Goal: Information Seeking & Learning: Learn about a topic

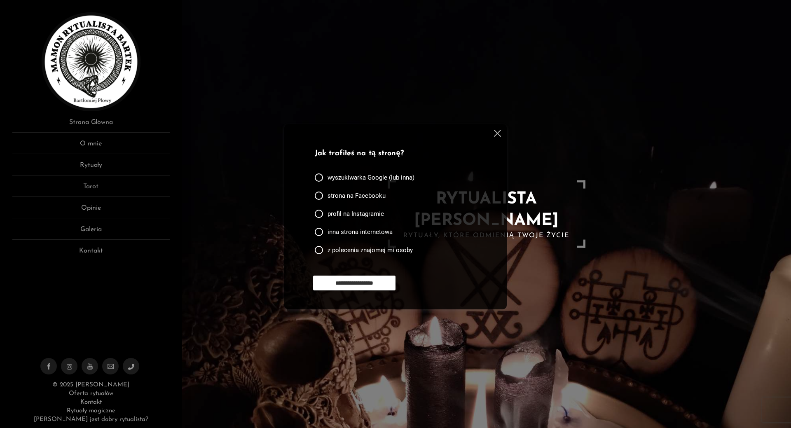
click at [495, 130] on img at bounding box center [497, 133] width 7 height 7
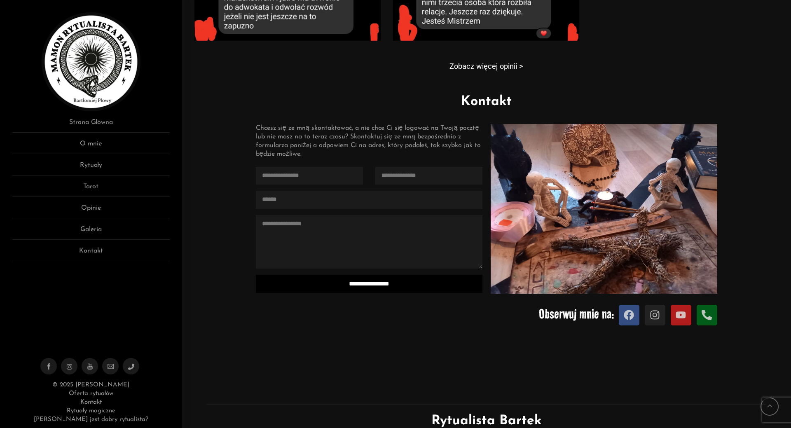
scroll to position [906, 0]
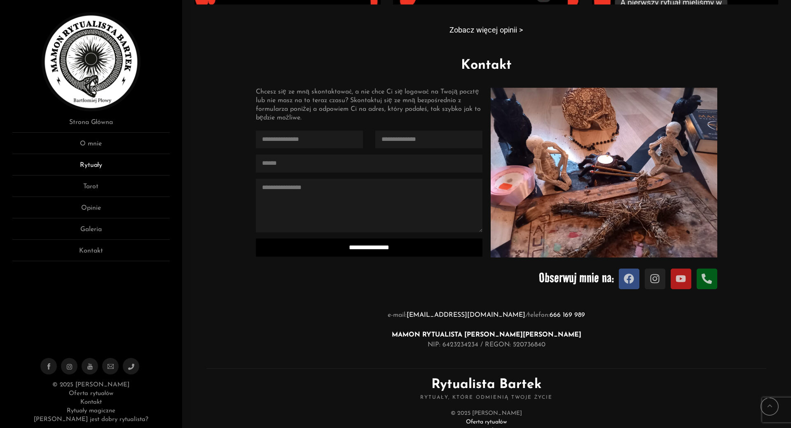
click at [95, 161] on link "Rytuały" at bounding box center [90, 167] width 157 height 15
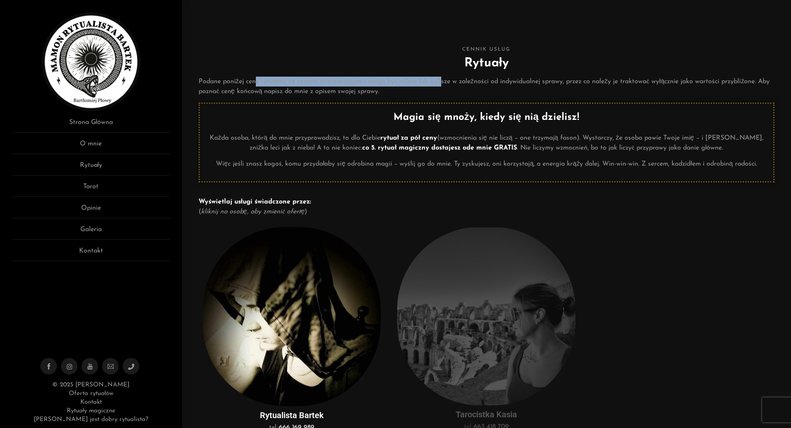
drag, startPoint x: 259, startPoint y: 82, endPoint x: 443, endPoint y: 79, distance: 184.5
click at [443, 79] on p "Podane poniżej ceny rytuałów są cenami orientacyjnymi i mogą być niższe lub wyż…" at bounding box center [486, 87] width 576 height 20
click at [444, 79] on p "Podane poniżej ceny rytuałów są cenami orientacyjnymi i mogą być niższe lub wyż…" at bounding box center [486, 87] width 576 height 20
drag, startPoint x: 218, startPoint y: 140, endPoint x: 289, endPoint y: 129, distance: 72.0
click at [289, 129] on div "Magia się mnoży, kiedy się nią dzielisz! Każda osoba, którą do mnie przyprowadz…" at bounding box center [486, 139] width 561 height 59
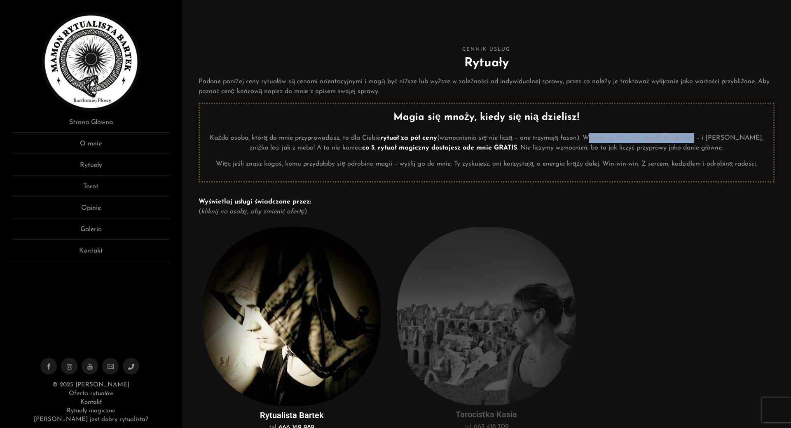
drag, startPoint x: 593, startPoint y: 136, endPoint x: 698, endPoint y: 135, distance: 105.4
click at [698, 135] on p "Każda osoba, którą do mnie przyprowadzisz, to dla Ciebie rytuał za pół ceny (wz…" at bounding box center [486, 143] width 561 height 20
click at [641, 135] on p "Każda osoba, którą do mnie przyprowadzisz, to dla Ciebie rytuał za pół ceny (wz…" at bounding box center [486, 143] width 561 height 20
drag, startPoint x: 217, startPoint y: 164, endPoint x: 252, endPoint y: 164, distance: 34.6
click at [252, 164] on p "Więc jeśli znasz kogoś, komu przydałaby się odrobina magii – wyślij go do mnie.…" at bounding box center [486, 164] width 561 height 10
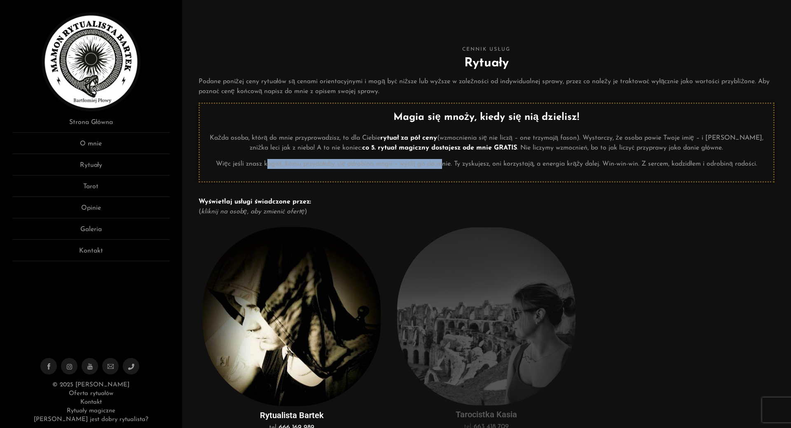
drag, startPoint x: 268, startPoint y: 163, endPoint x: 447, endPoint y: 161, distance: 179.5
click at [443, 162] on p "Więc jeśli znasz kogoś, komu przydałaby się odrobina magii – wyślij go do mnie.…" at bounding box center [486, 164] width 561 height 10
drag, startPoint x: 508, startPoint y: 166, endPoint x: 562, endPoint y: 164, distance: 54.0
click at [557, 167] on p "Więc jeśli znasz kogoś, komu przydałaby się odrobina magii – wyślij go do mnie.…" at bounding box center [486, 164] width 561 height 10
click at [562, 163] on p "Więc jeśli znasz kogoś, komu przydałaby się odrobina magii – wyślij go do mnie.…" at bounding box center [486, 164] width 561 height 10
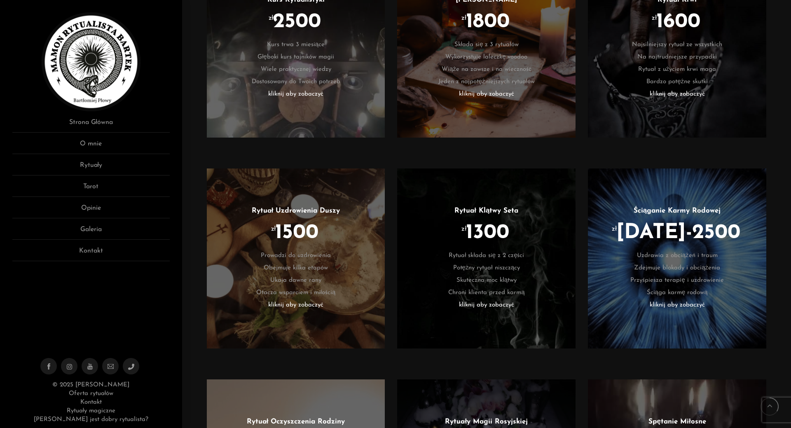
scroll to position [494, 0]
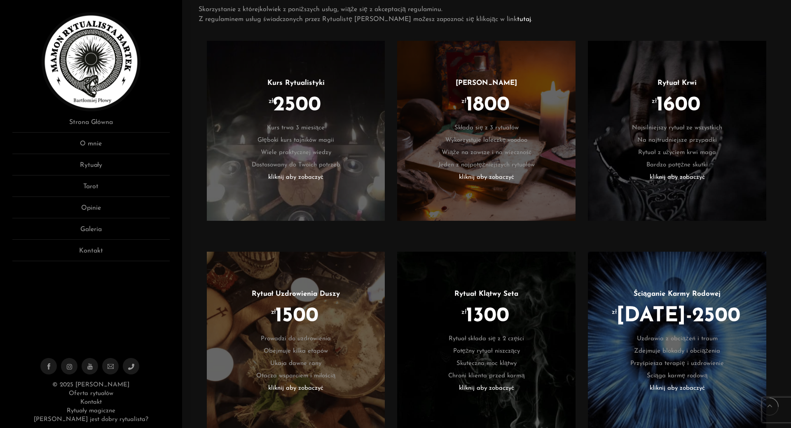
click at [673, 185] on div at bounding box center [677, 131] width 178 height 180
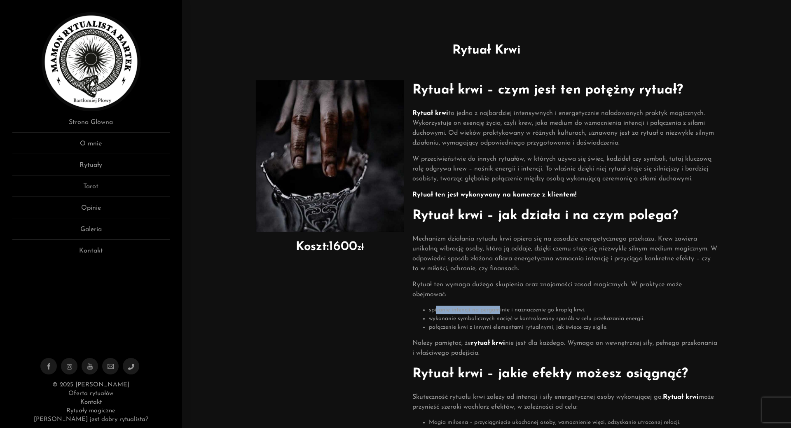
drag, startPoint x: 436, startPoint y: 309, endPoint x: 500, endPoint y: 300, distance: 64.5
click at [500, 300] on div "Rytuał krwi – czym jest ten potężny rytuał? Rytuał krwi to jedna z najbardziej …" at bounding box center [564, 360] width 305 height 560
drag, startPoint x: 444, startPoint y: 319, endPoint x: 500, endPoint y: 316, distance: 56.1
click at [500, 316] on li "wykonanie symbolicznych nacięć w kontrolowany sposób w celu przekazania energii." at bounding box center [573, 318] width 288 height 9
click at [537, 316] on li "wykonanie symbolicznych nacięć w kontrolowany sposób w celu przekazania energii." at bounding box center [573, 318] width 288 height 9
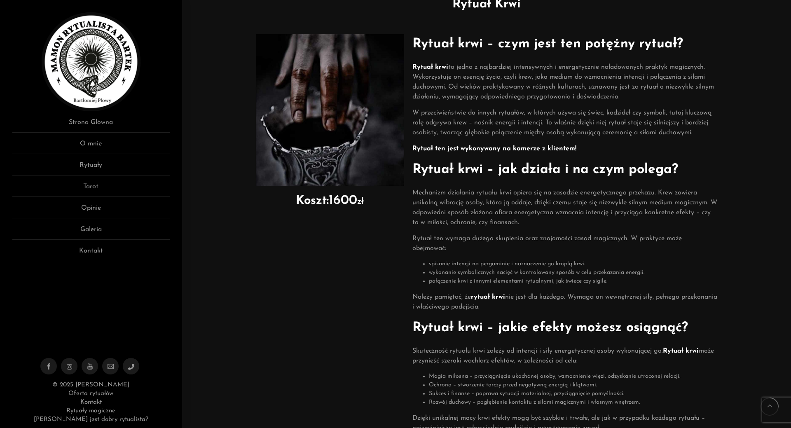
scroll to position [124, 0]
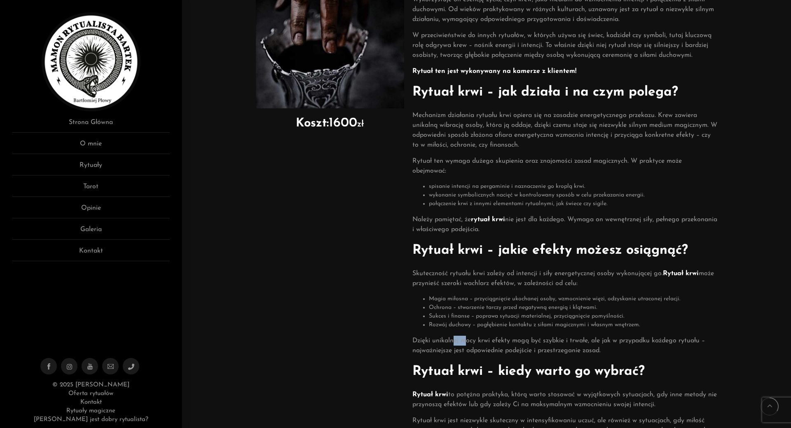
drag, startPoint x: 453, startPoint y: 341, endPoint x: 471, endPoint y: 342, distance: 18.1
click at [471, 342] on p "Dzięki unikalnej mocy krwi efekty mogą być szybkie i trwałe, ale jak w przypadk…" at bounding box center [564, 346] width 305 height 20
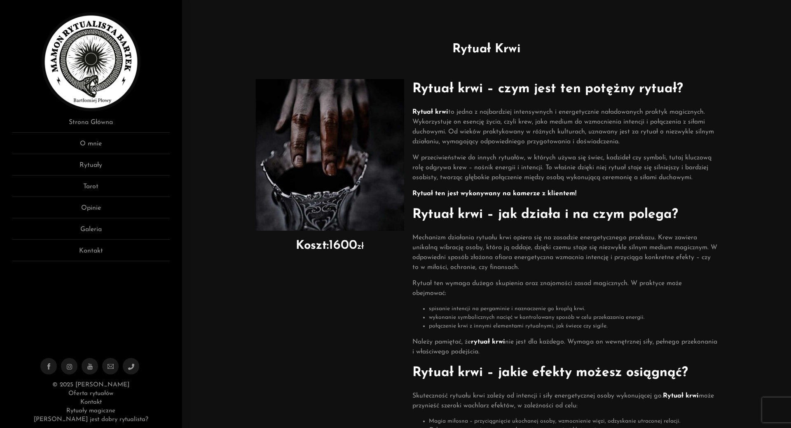
scroll to position [0, 0]
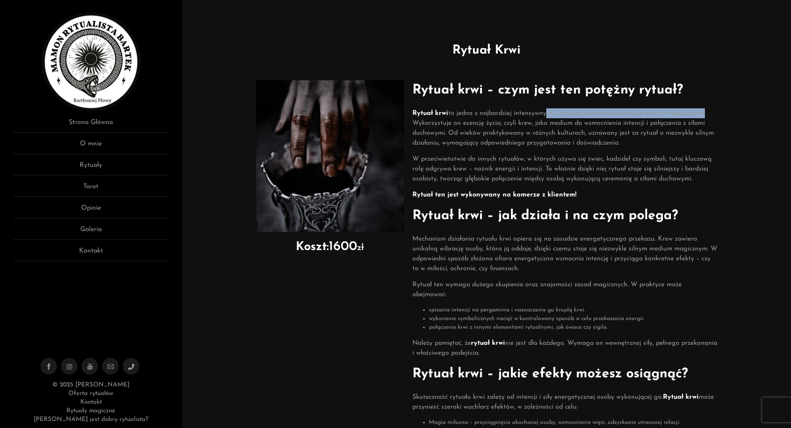
drag, startPoint x: 549, startPoint y: 115, endPoint x: 710, endPoint y: 117, distance: 160.6
click at [710, 117] on p "Rytuał krwi to jedna z najbardziej intensywnych i energetycznie naładowanych pr…" at bounding box center [564, 128] width 305 height 40
drag, startPoint x: 474, startPoint y: 122, endPoint x: 590, endPoint y: 114, distance: 116.4
click at [583, 114] on p "Rytuał krwi to jedna z najbardziej intensywnych i energetycznie naładowanych pr…" at bounding box center [564, 128] width 305 height 40
click at [606, 119] on p "Rytuał krwi to jedna z najbardziej intensywnych i energetycznie naładowanych pr…" at bounding box center [564, 128] width 305 height 40
